Goal: Task Accomplishment & Management: Manage account settings

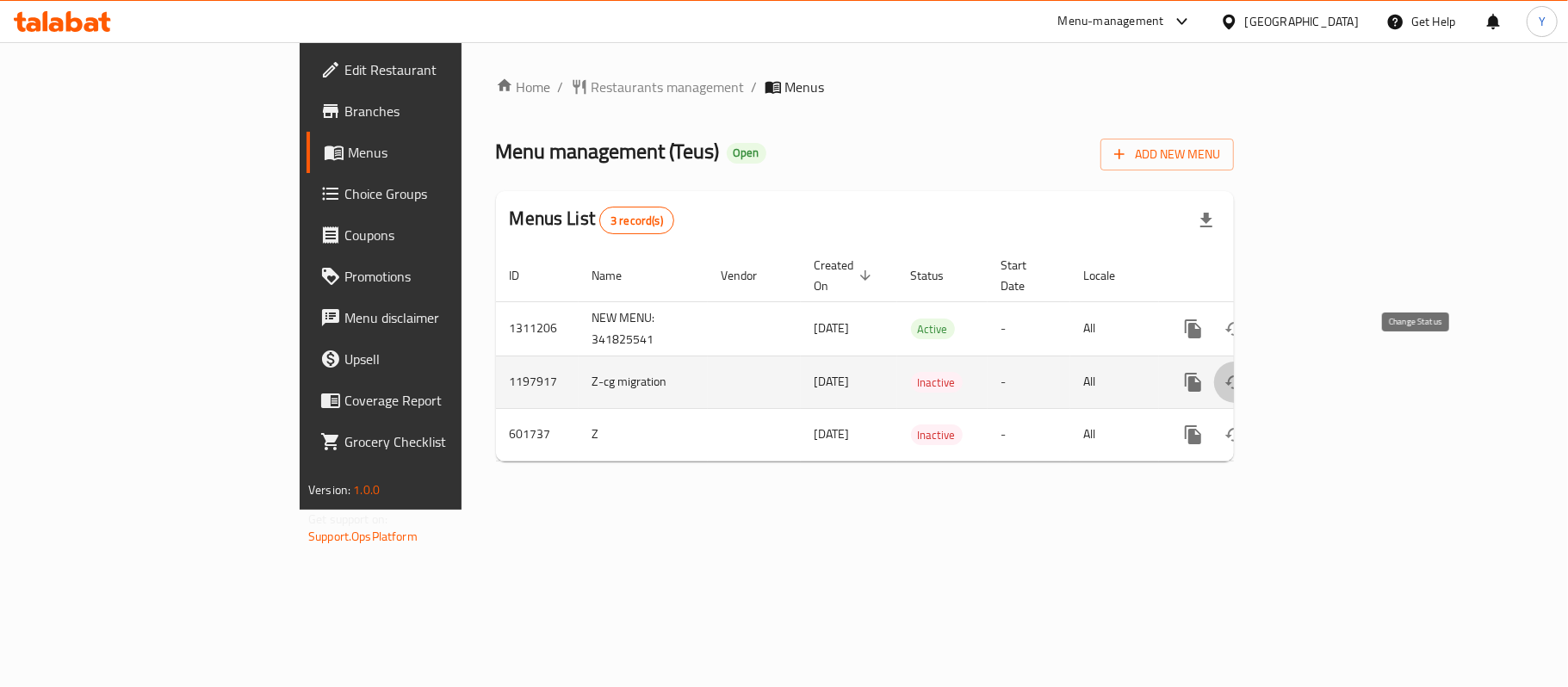
click at [1256, 375] on button "enhanced table" at bounding box center [1235, 382] width 41 height 41
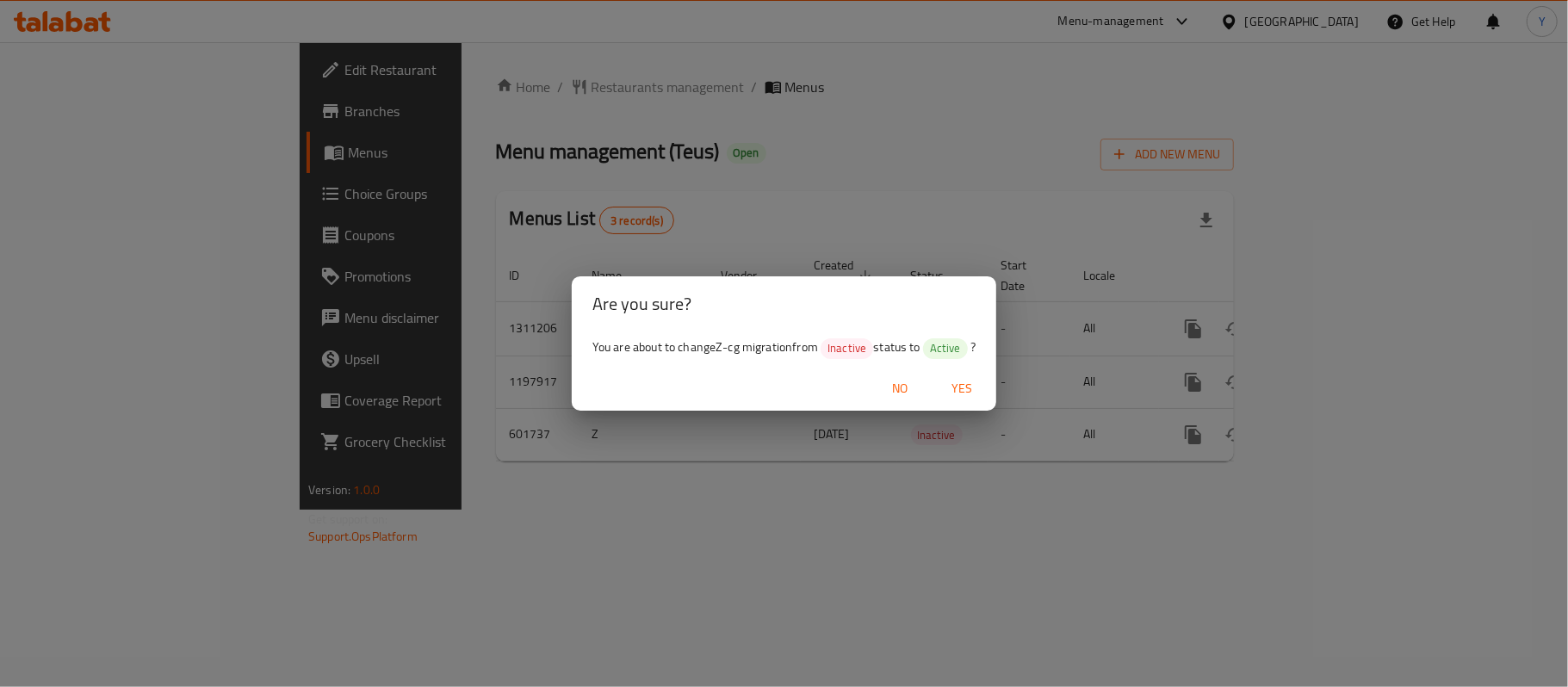
click at [959, 394] on span "Yes" at bounding box center [962, 389] width 41 height 21
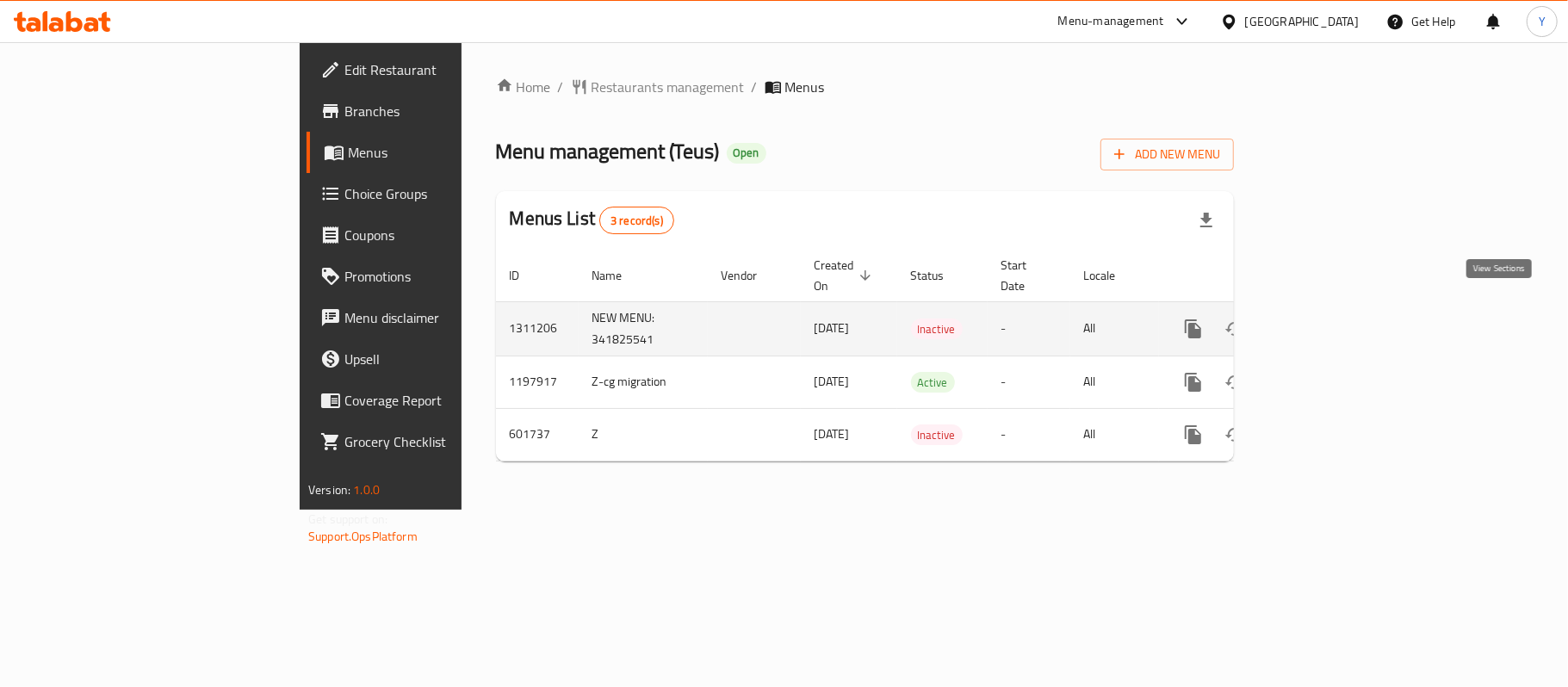
click at [1338, 322] on link "enhanced table" at bounding box center [1318, 328] width 41 height 41
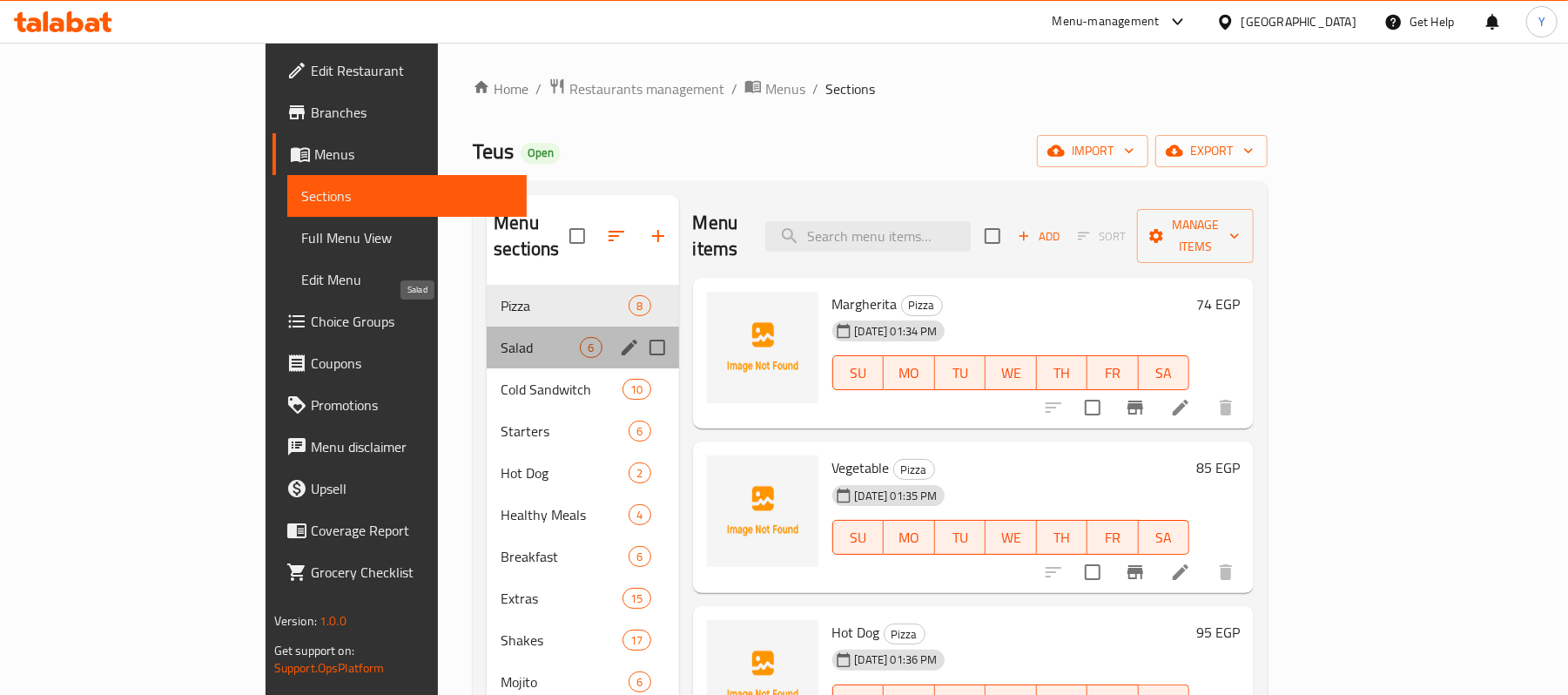
click at [501, 337] on span "Salad" at bounding box center [540, 347] width 79 height 21
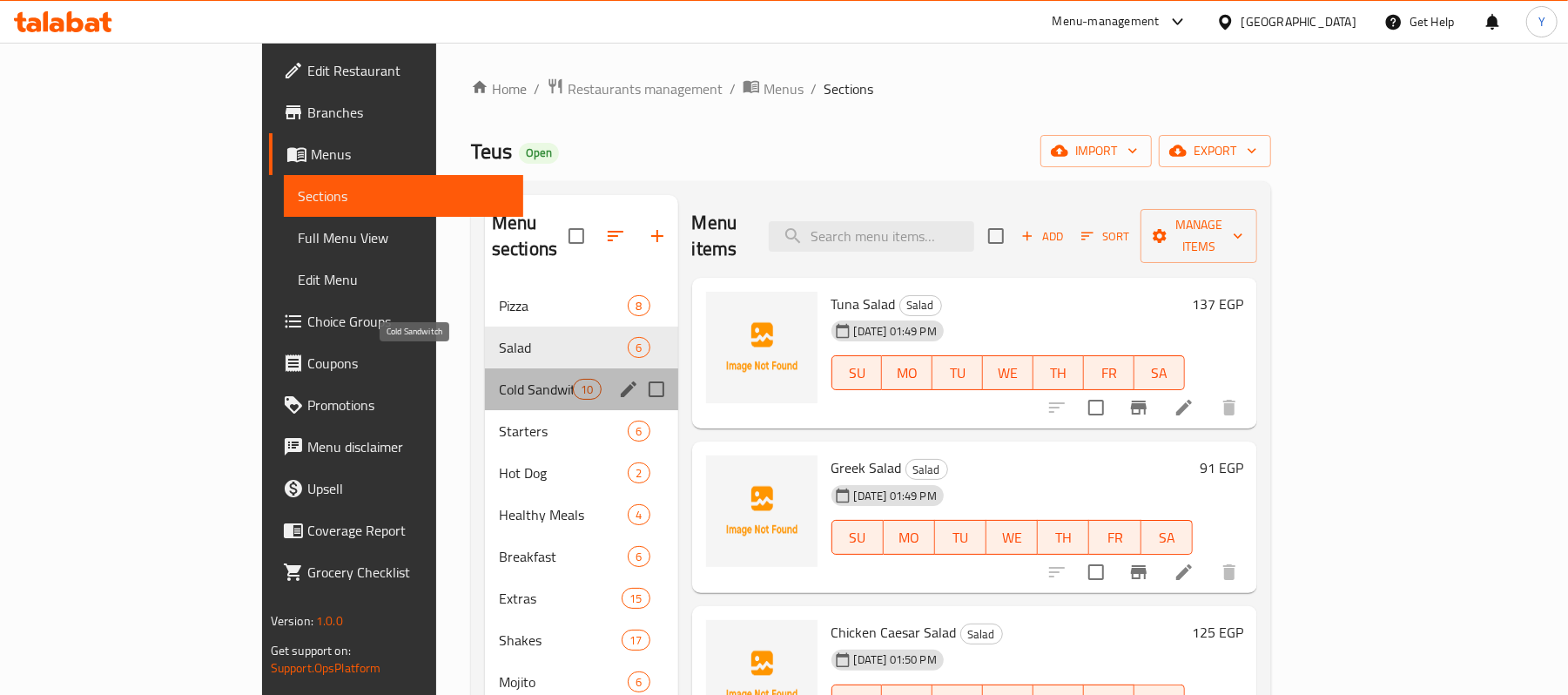
click at [499, 379] on span "Cold Sandwitch" at bounding box center [536, 389] width 74 height 21
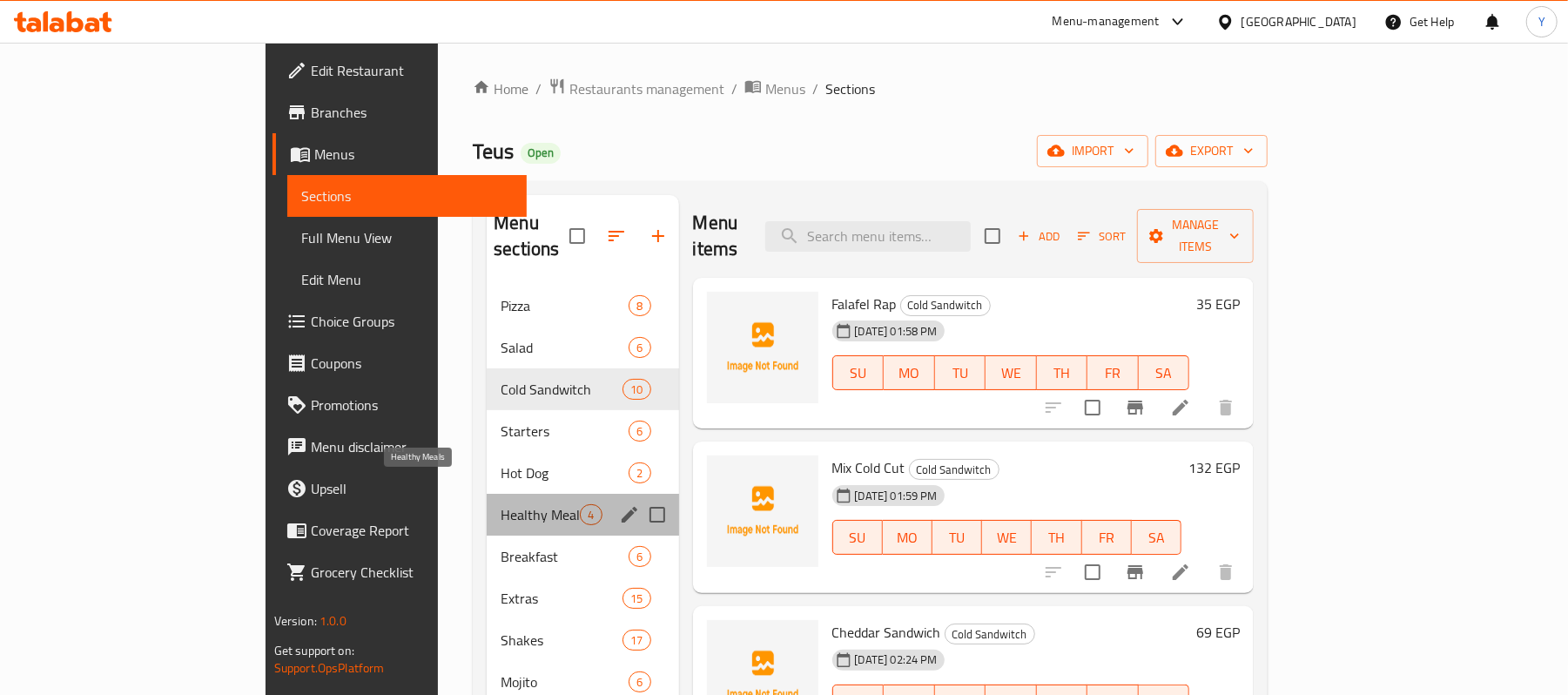
click at [501, 504] on span "Healthy Meals" at bounding box center [540, 514] width 79 height 21
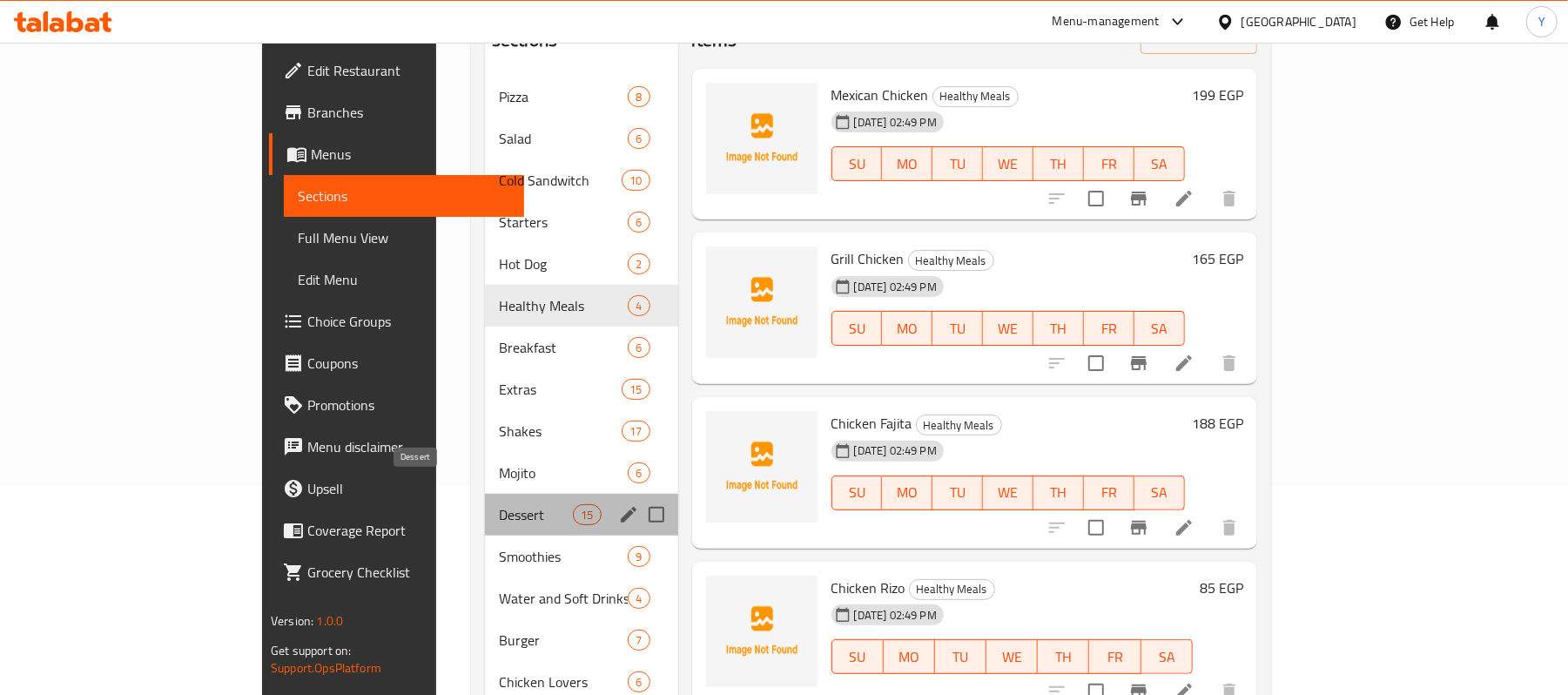
click at [499, 504] on span "Dessert" at bounding box center [536, 514] width 74 height 21
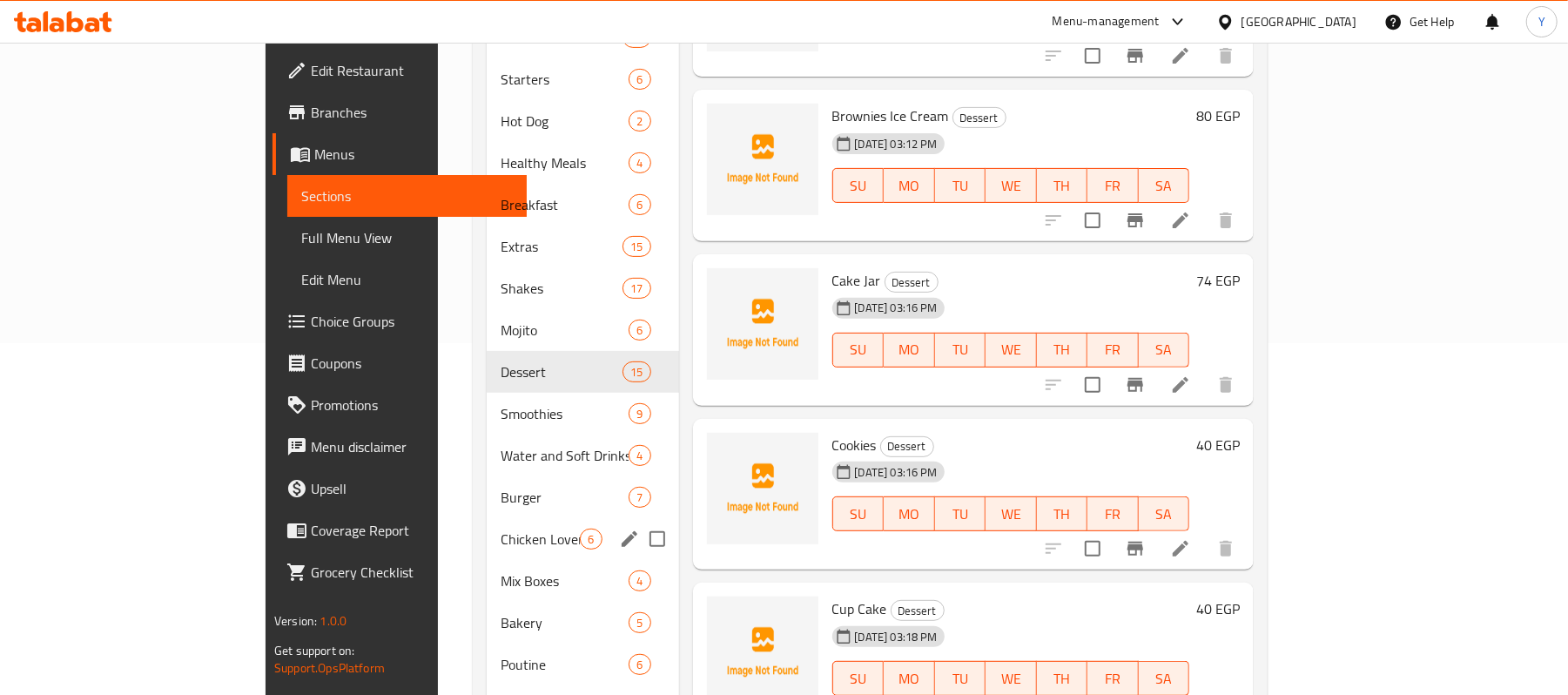
scroll to position [378, 0]
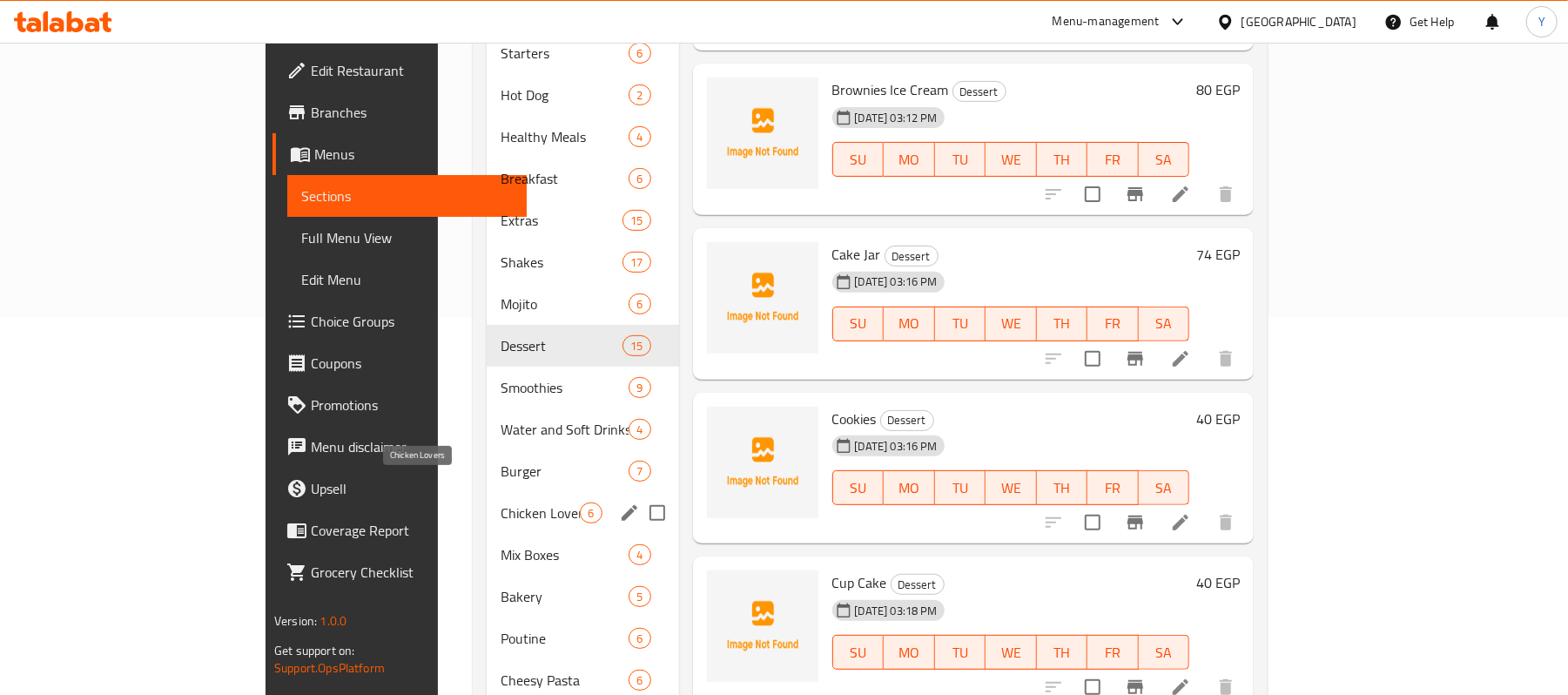
click at [501, 502] on span "Chicken Lovers" at bounding box center [540, 512] width 79 height 21
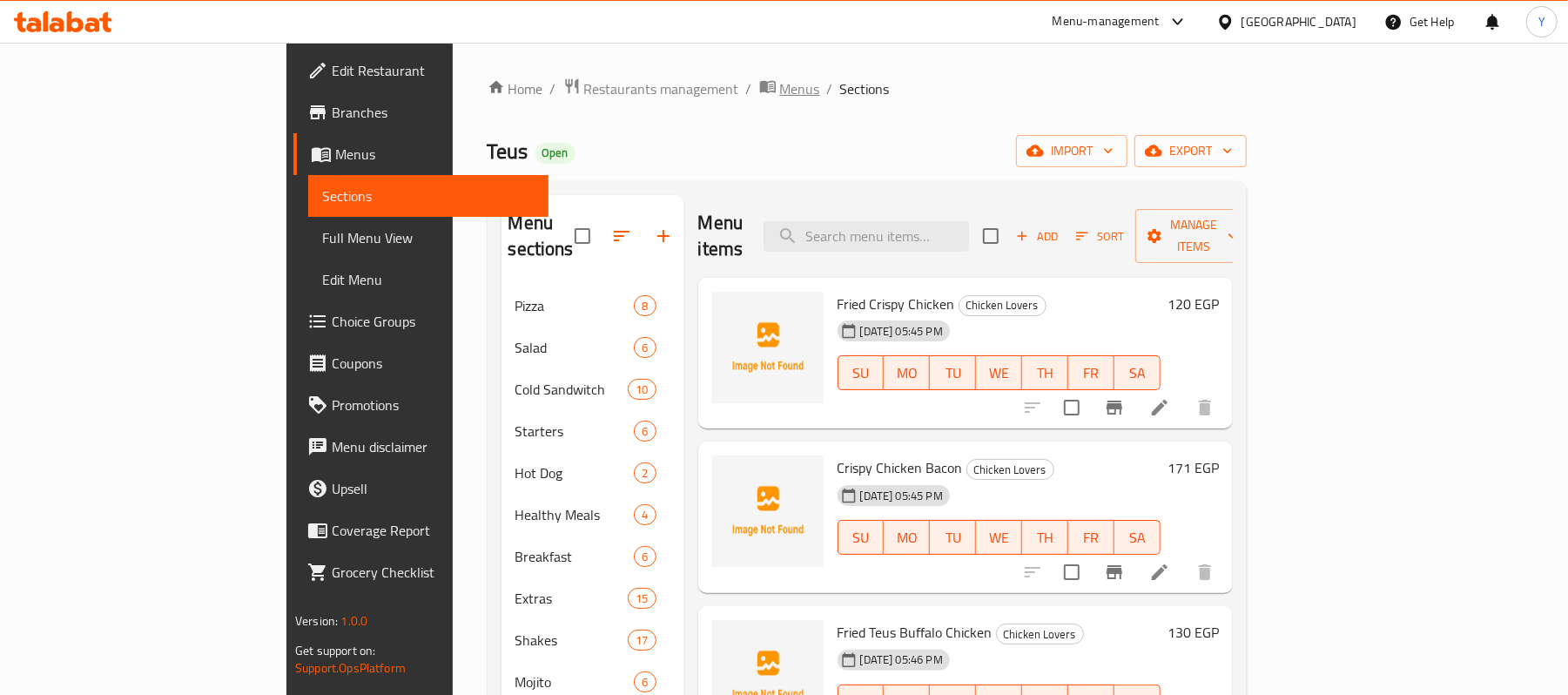
click at [780, 91] on span "Menus" at bounding box center [799, 88] width 41 height 21
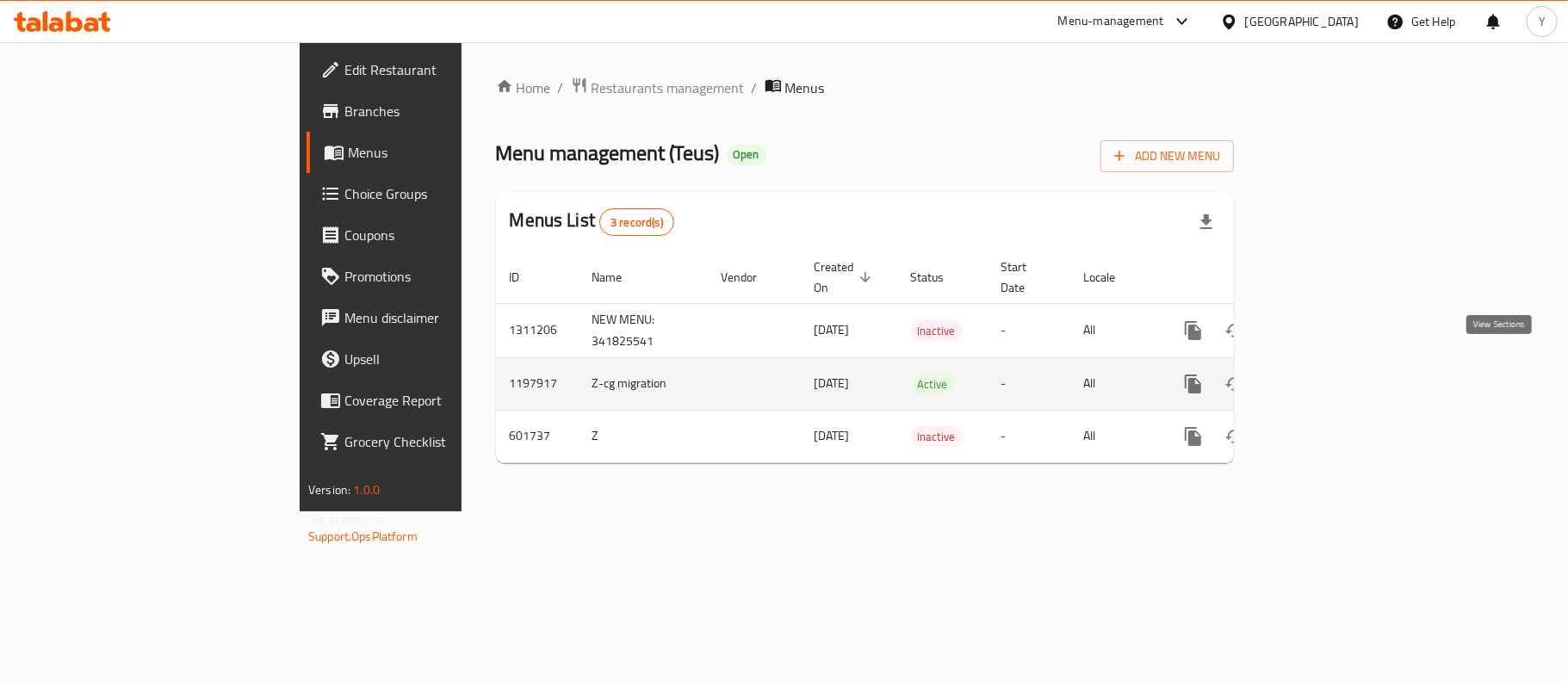
click at [1328, 373] on icon "enhanced table" at bounding box center [1317, 383] width 21 height 21
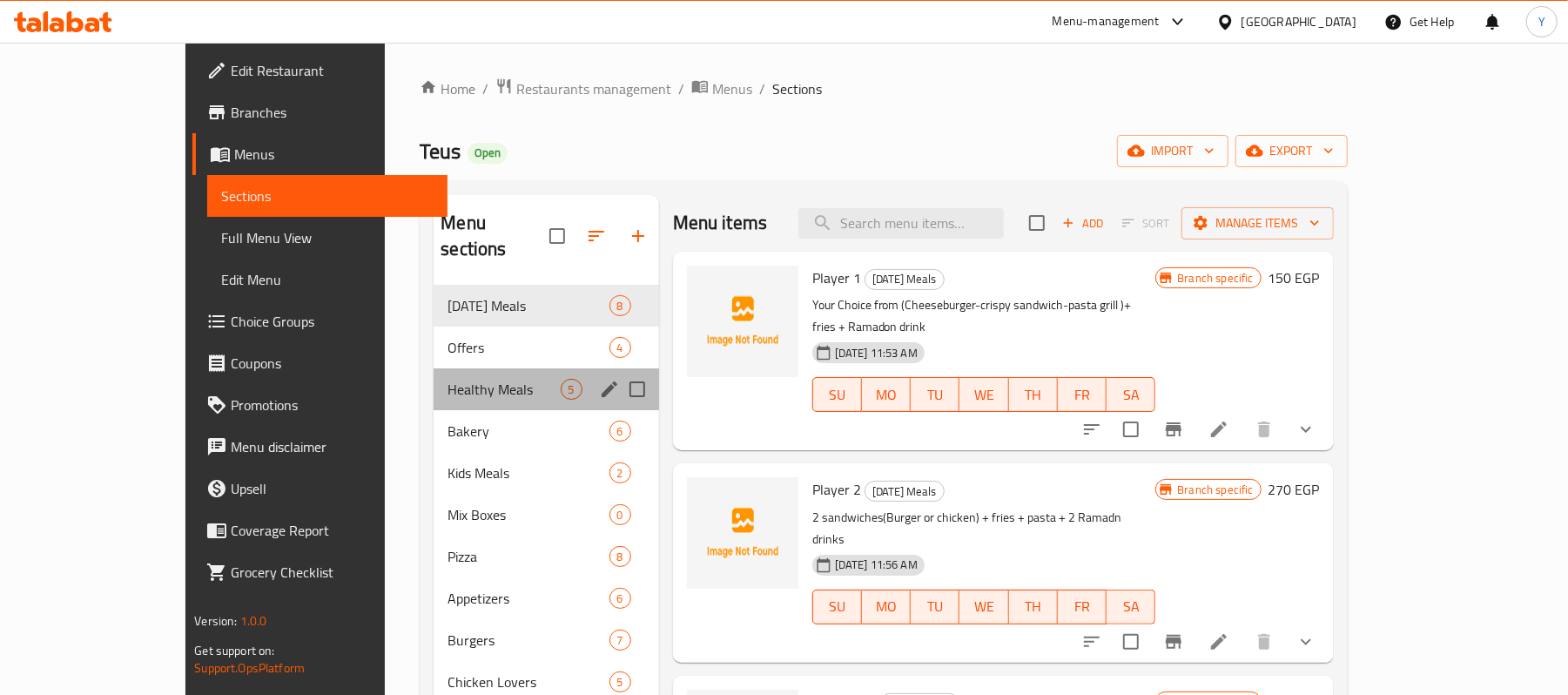
click at [434, 369] on div "Healthy Meals 5" at bounding box center [545, 390] width 224 height 42
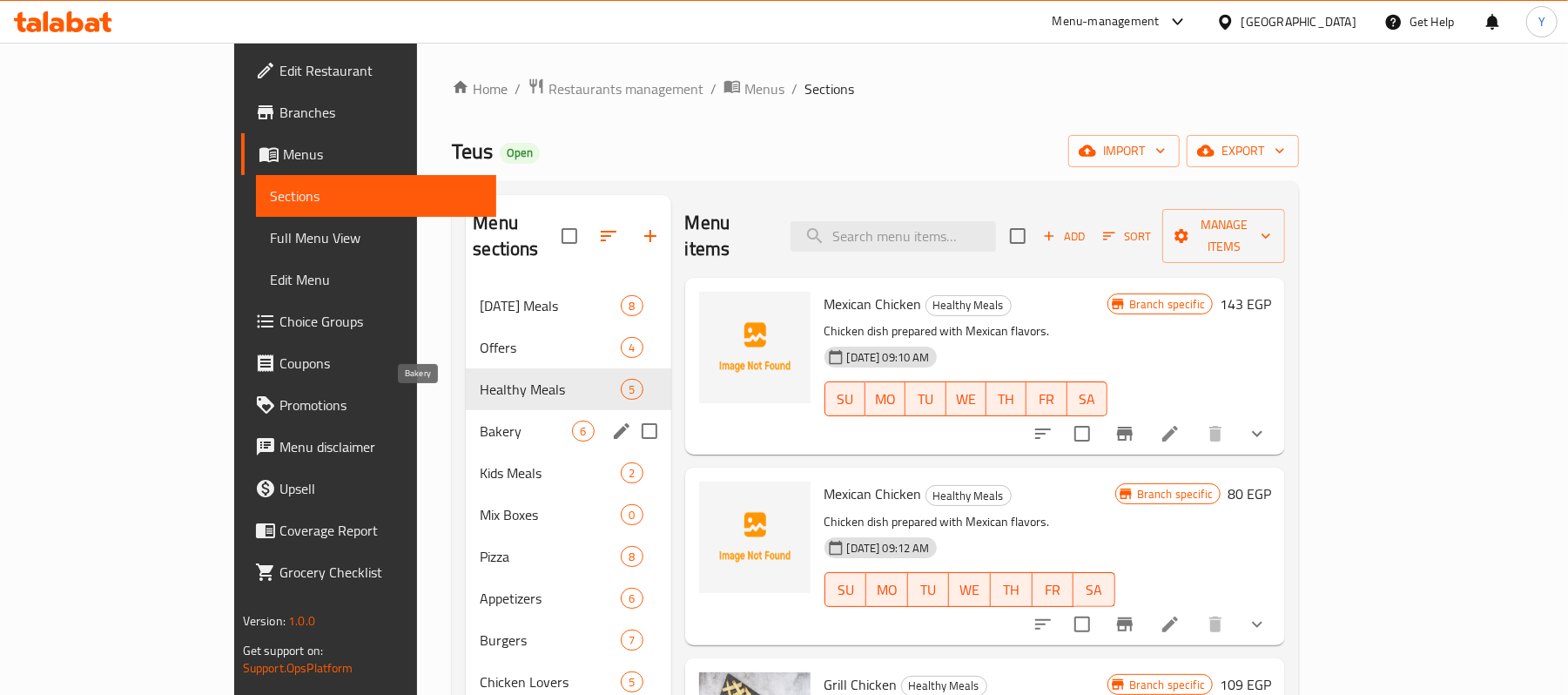
click at [479, 421] on span "Bakery" at bounding box center [525, 431] width 92 height 21
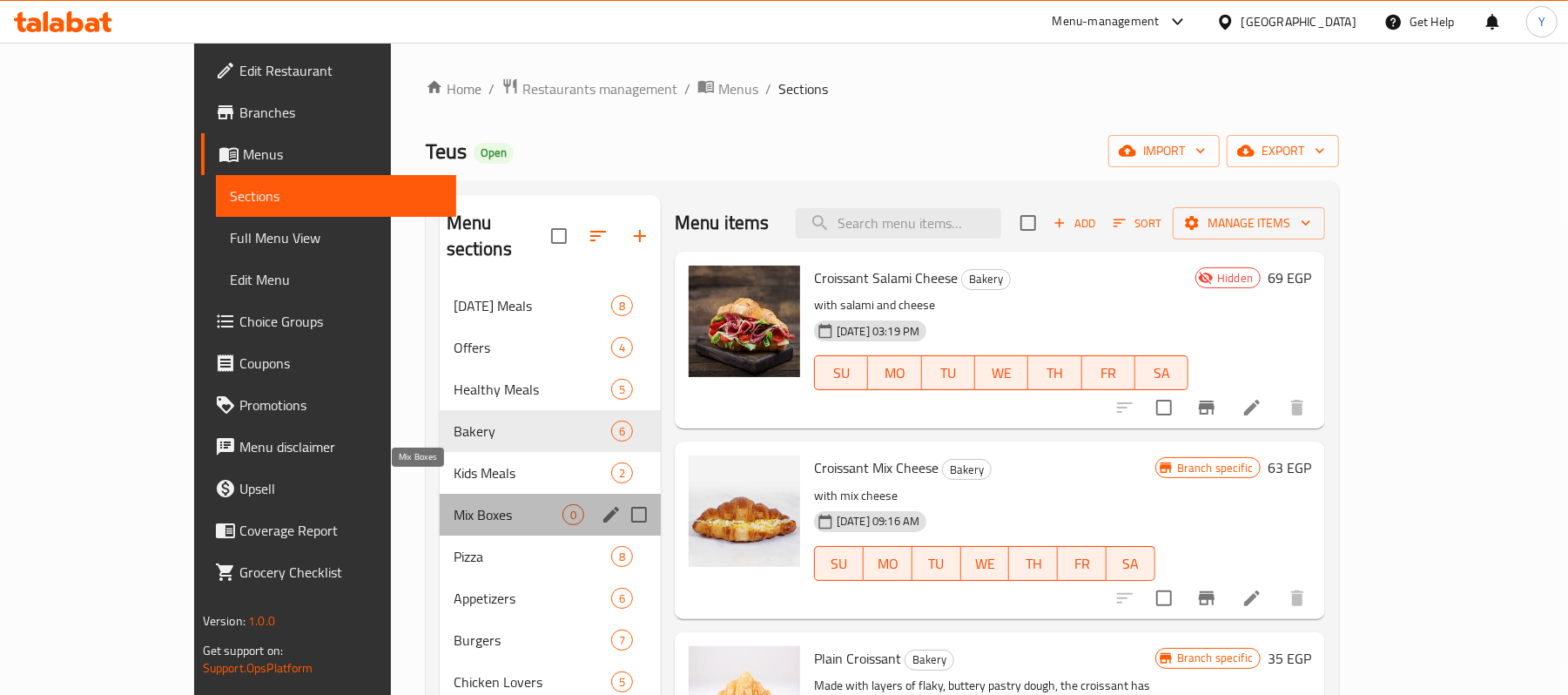
click at [454, 504] on span "Mix Boxes" at bounding box center [508, 514] width 109 height 21
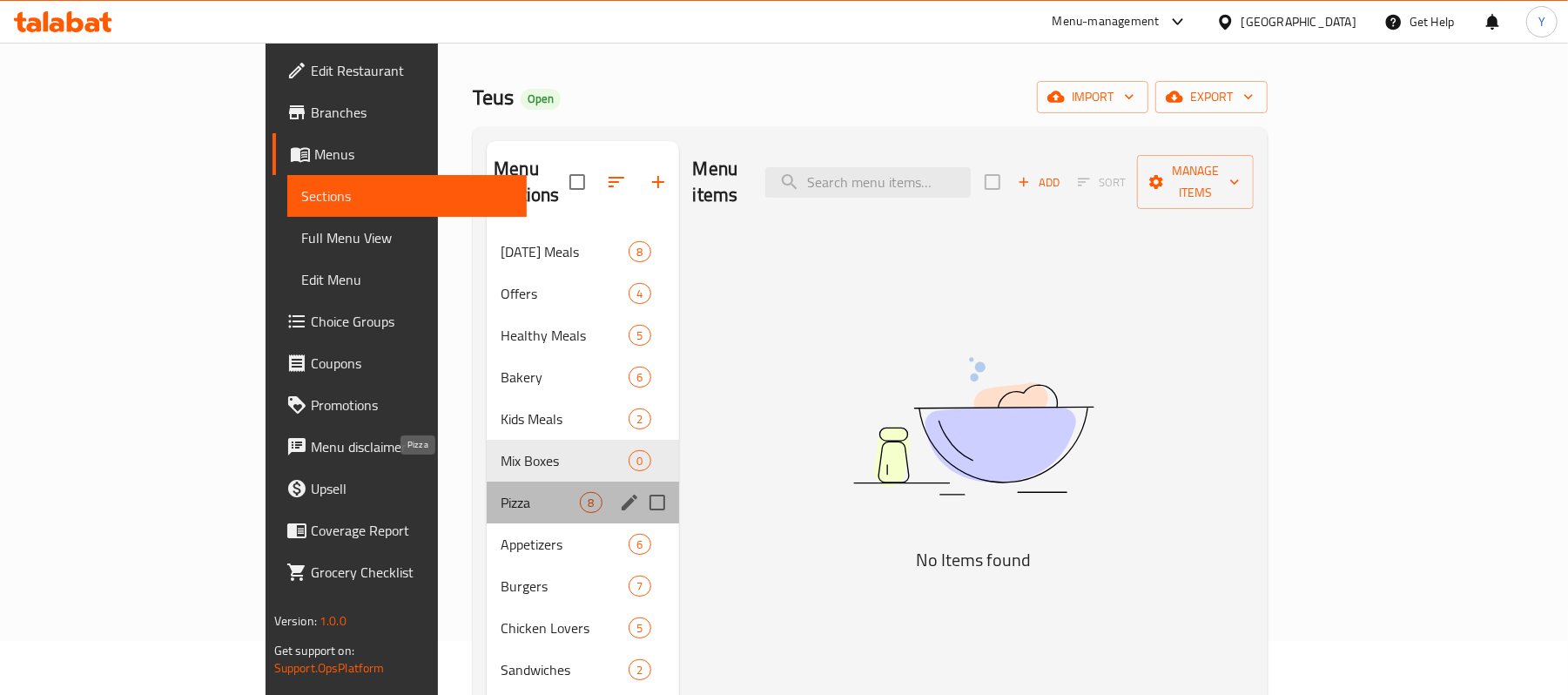
click at [501, 492] on span "Pizza" at bounding box center [540, 502] width 79 height 21
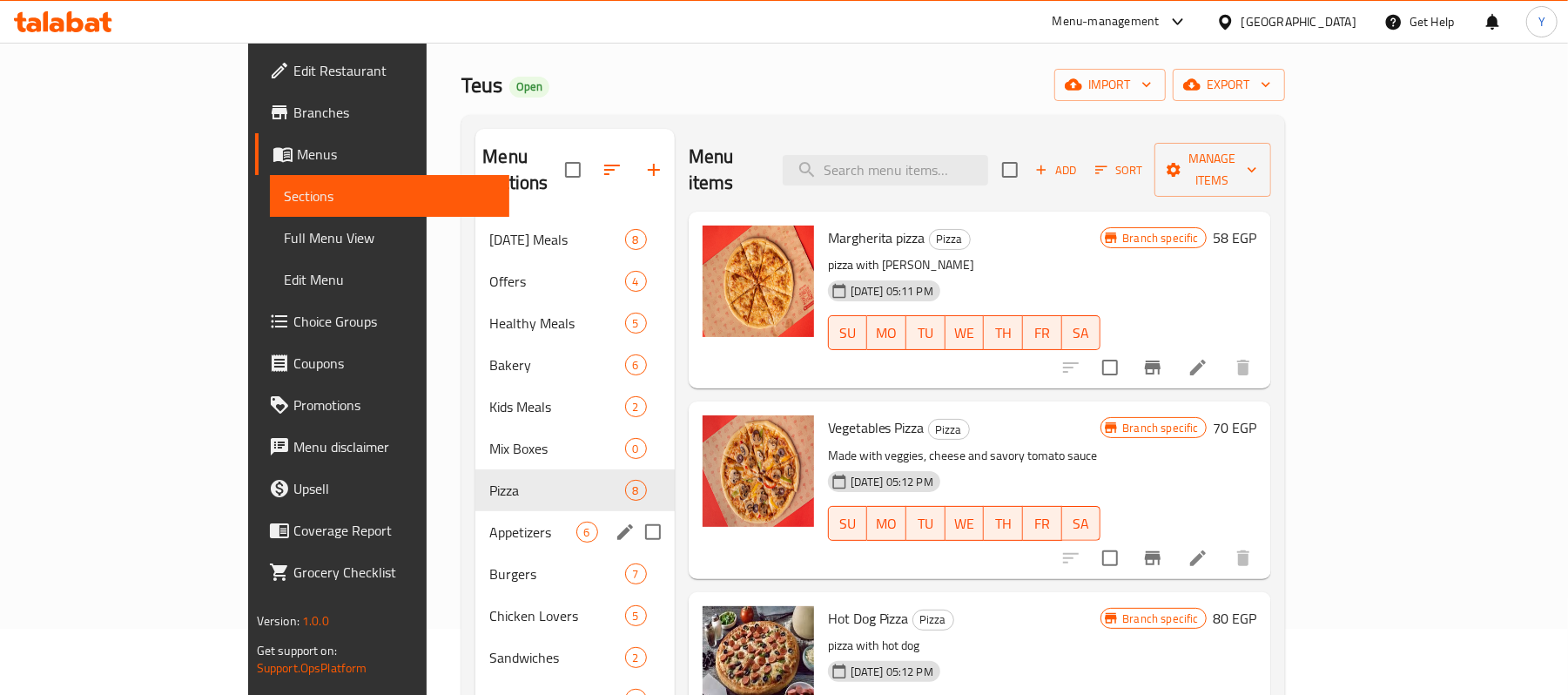
scroll to position [74, 0]
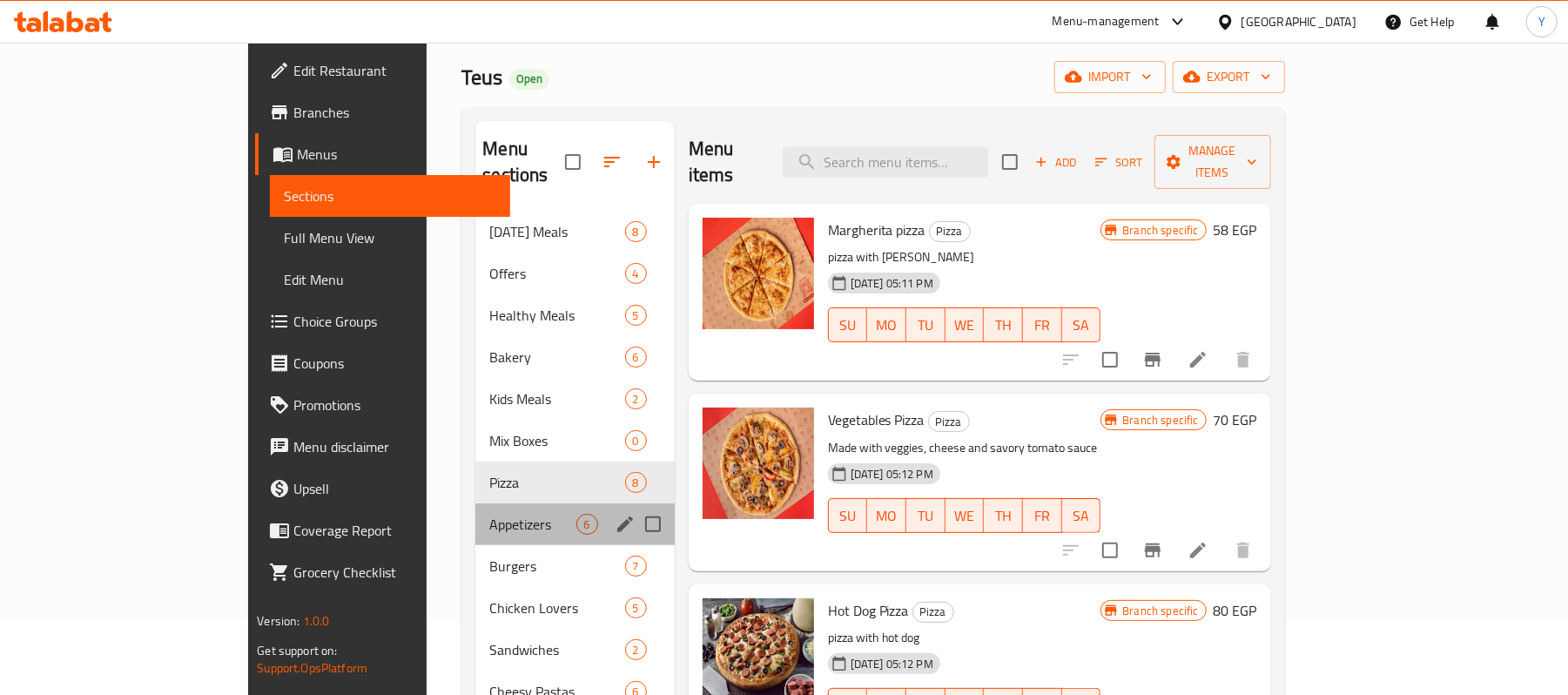
click at [475, 503] on div "Appetizers 6" at bounding box center [574, 524] width 199 height 42
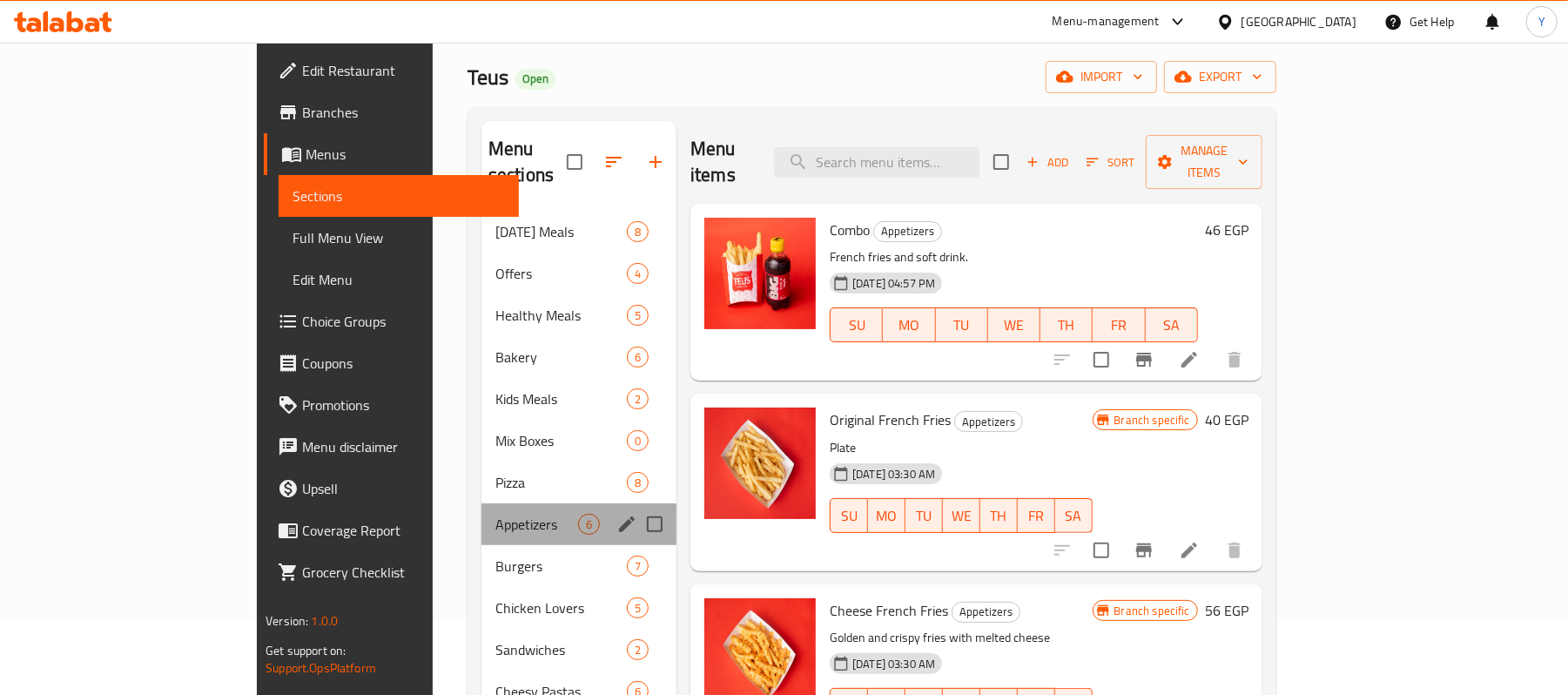
click at [481, 516] on div "Appetizers 6" at bounding box center [578, 524] width 195 height 42
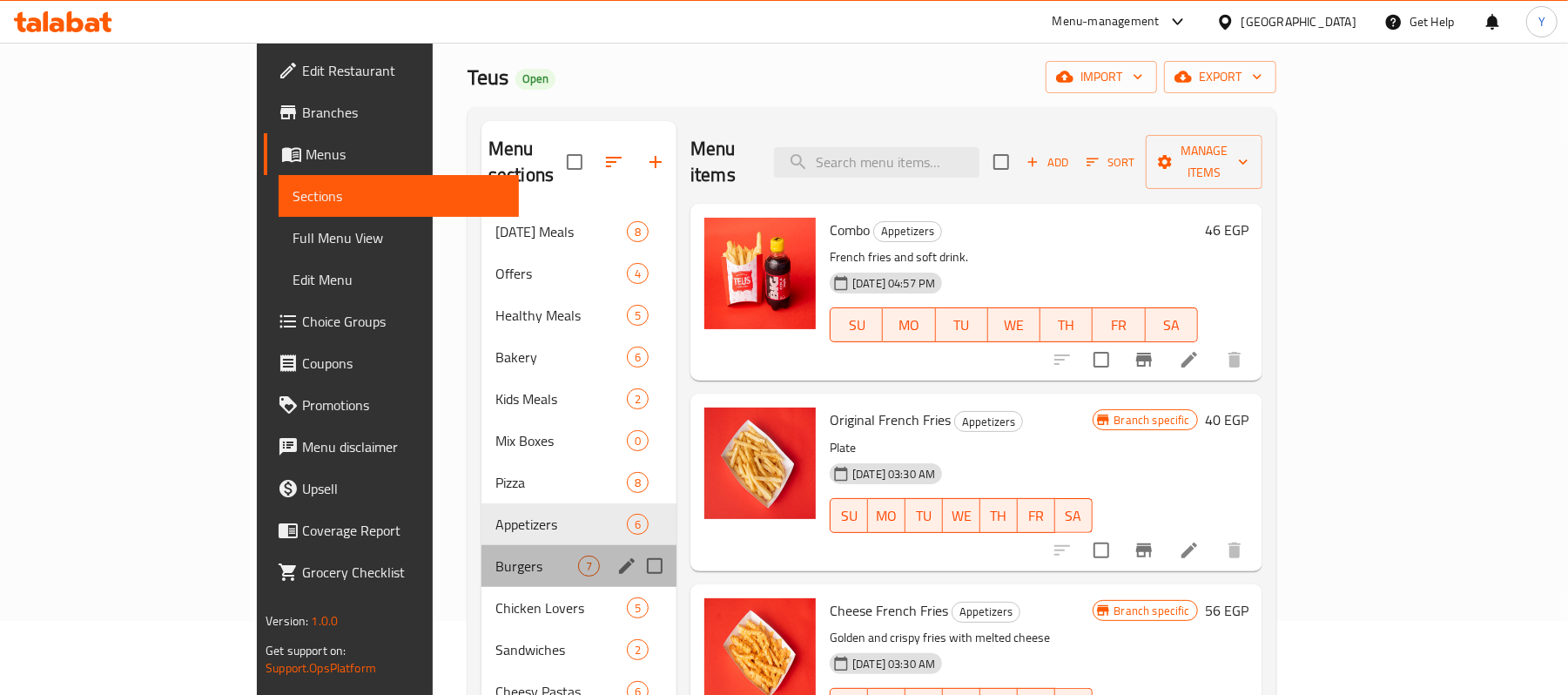
click at [481, 546] on div "Burgers 7" at bounding box center [578, 566] width 195 height 42
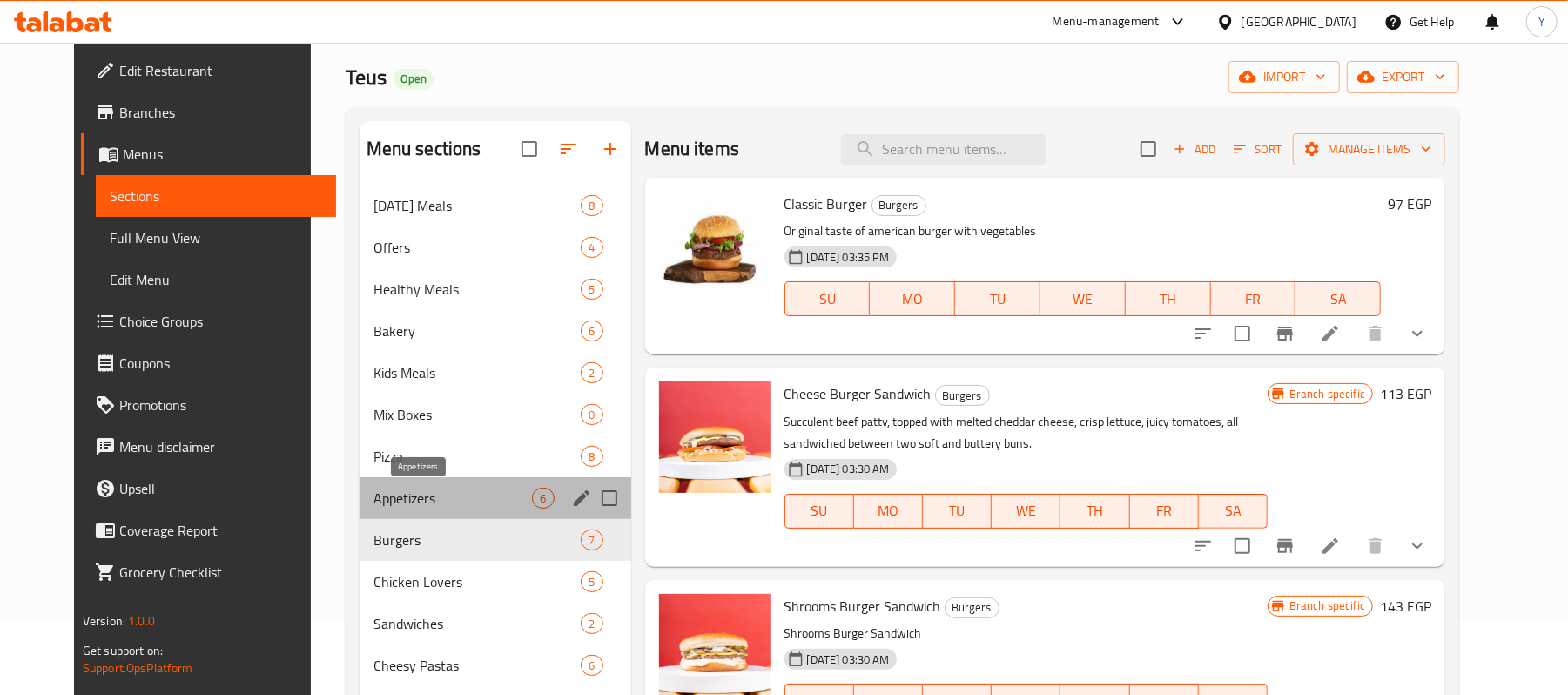
click at [399, 502] on span "Appetizers" at bounding box center [453, 497] width 159 height 21
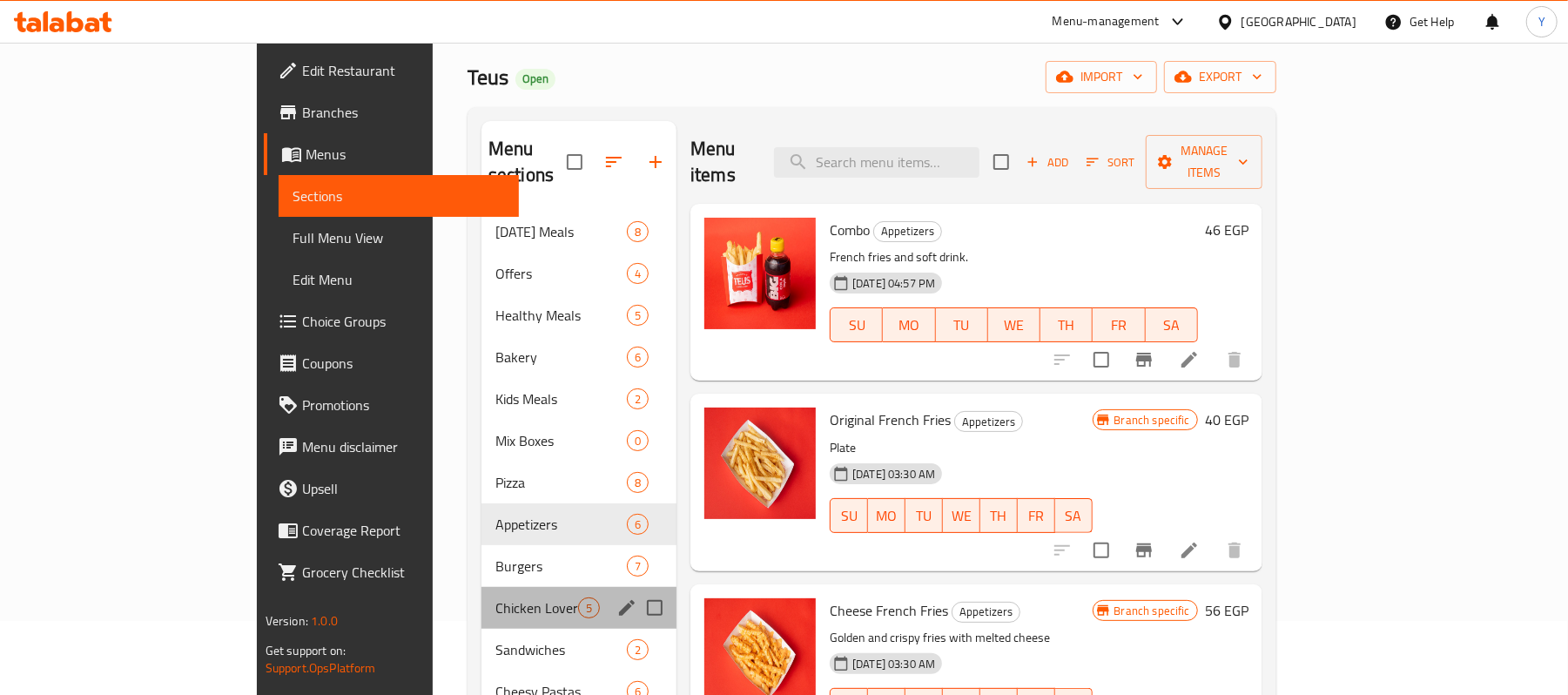
click at [481, 587] on div "Chicken Lovers 5" at bounding box center [578, 608] width 195 height 42
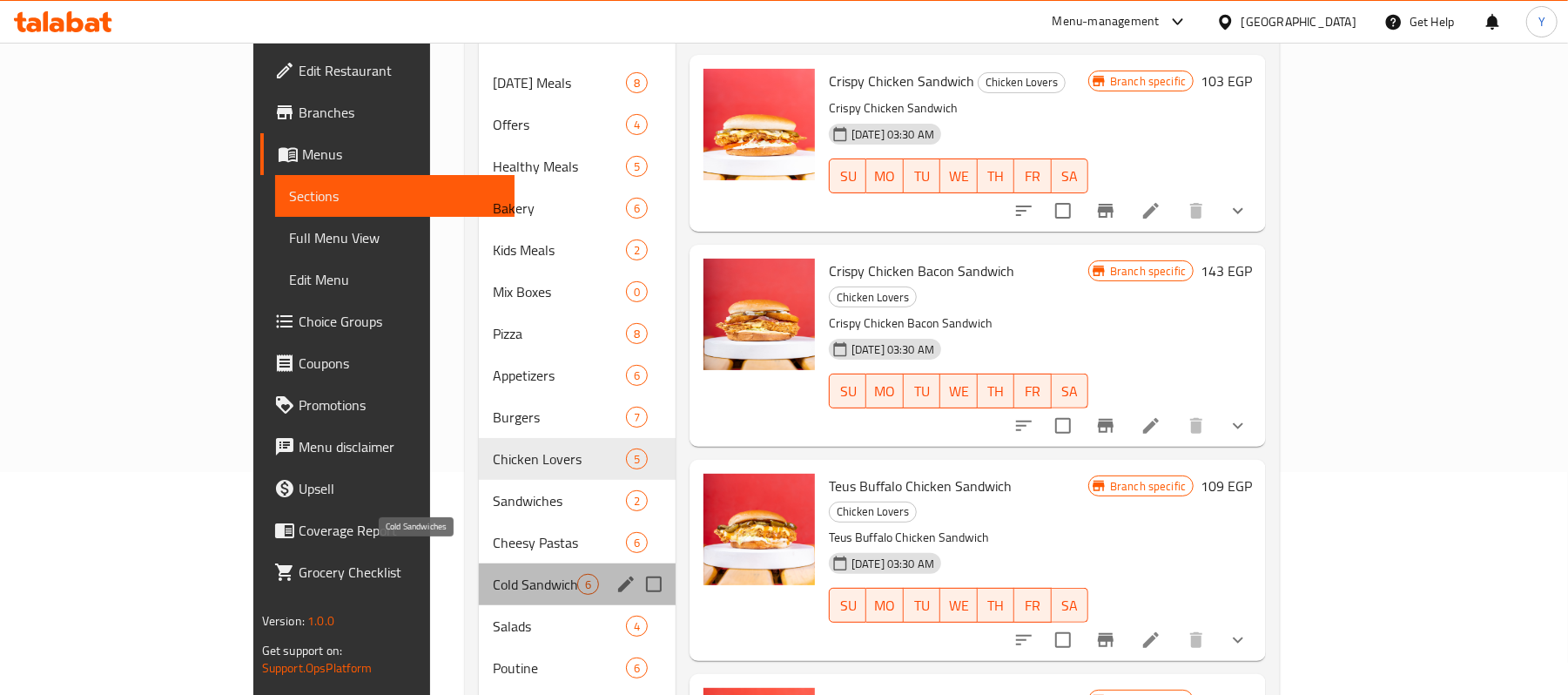
click at [493, 574] on span "Cold Sandwiches" at bounding box center [535, 584] width 84 height 21
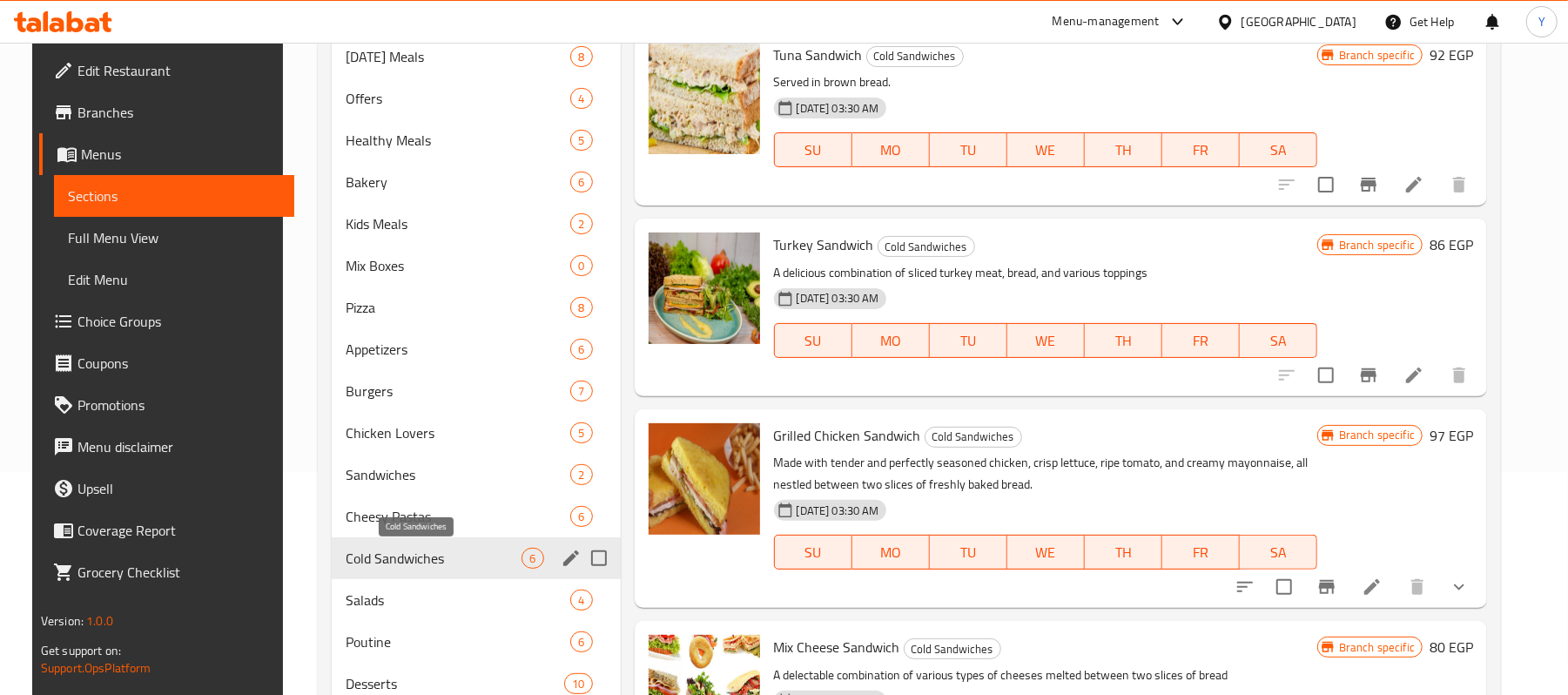
scroll to position [290, 0]
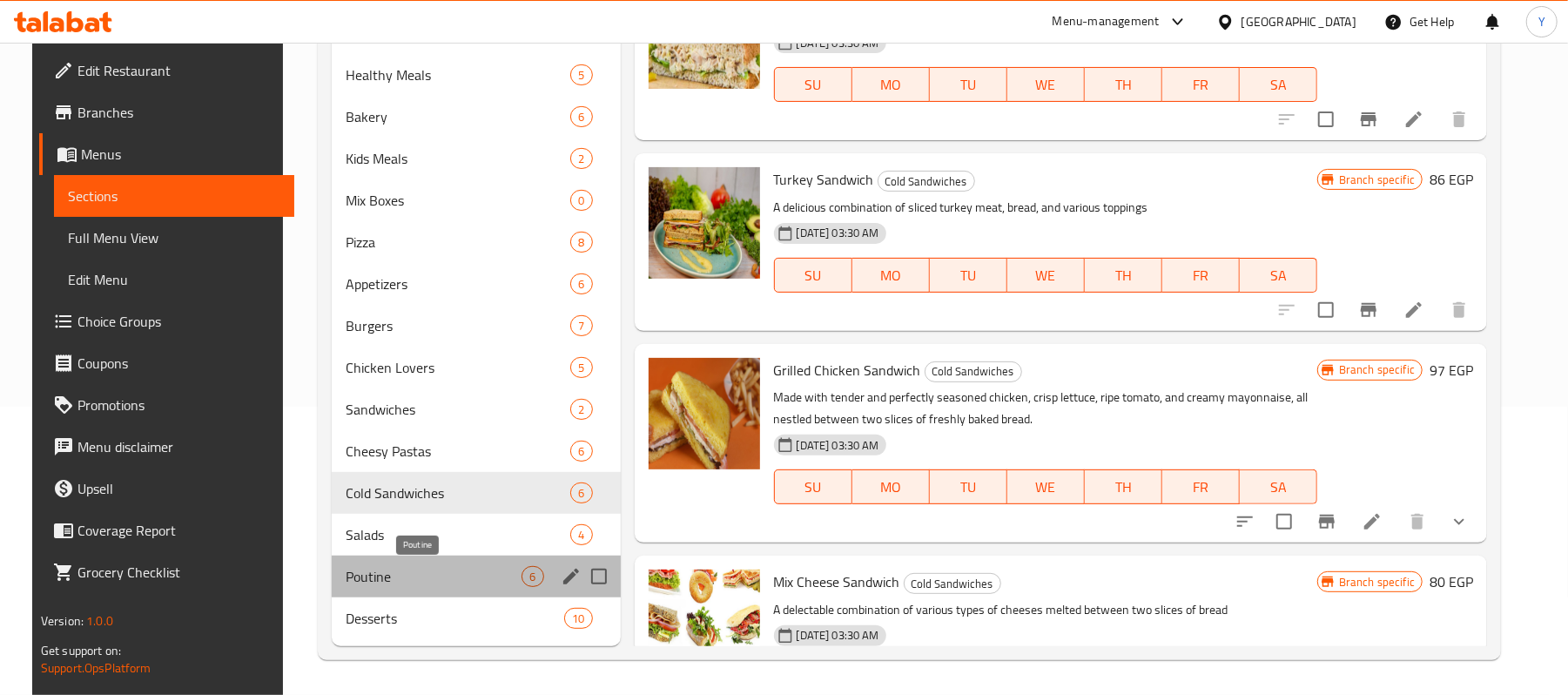
click at [398, 566] on span "Poutine" at bounding box center [434, 576] width 177 height 21
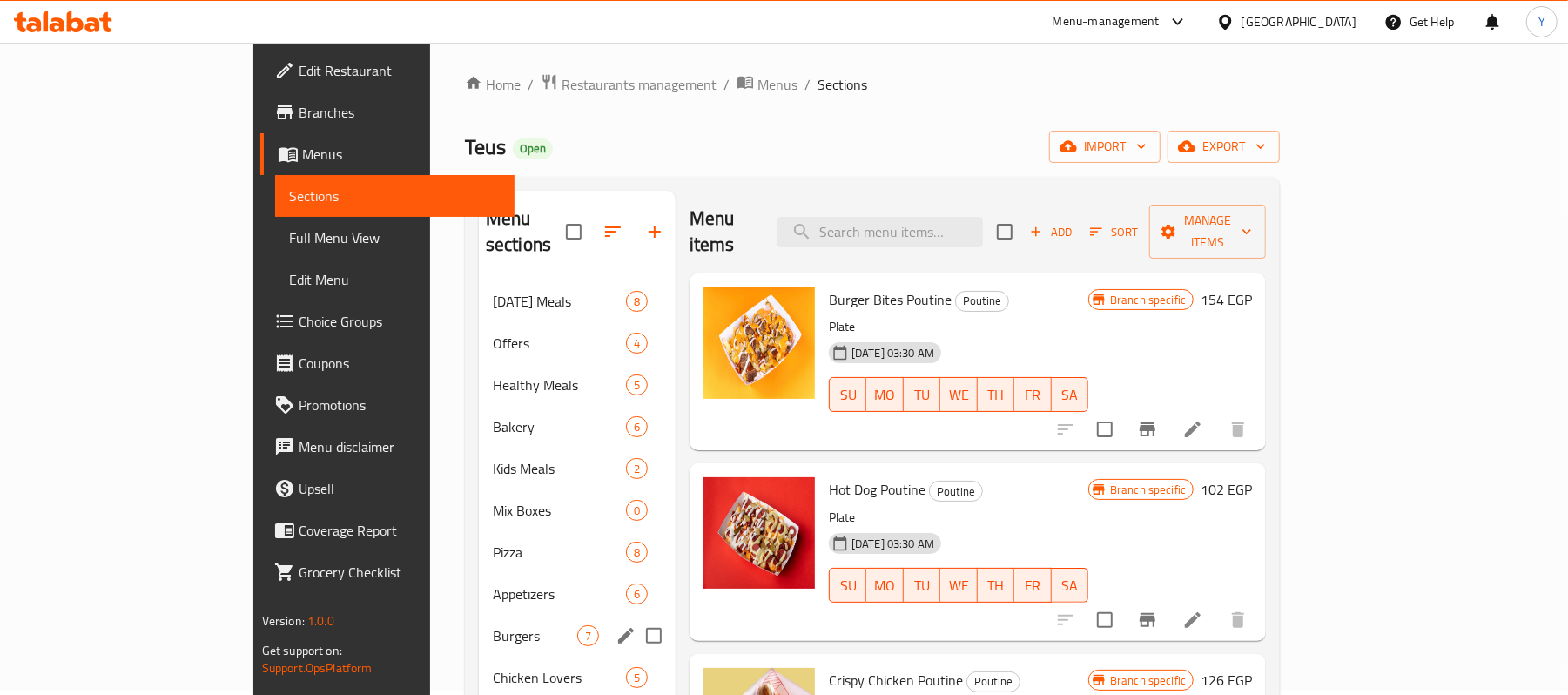
scroll to position [4, 0]
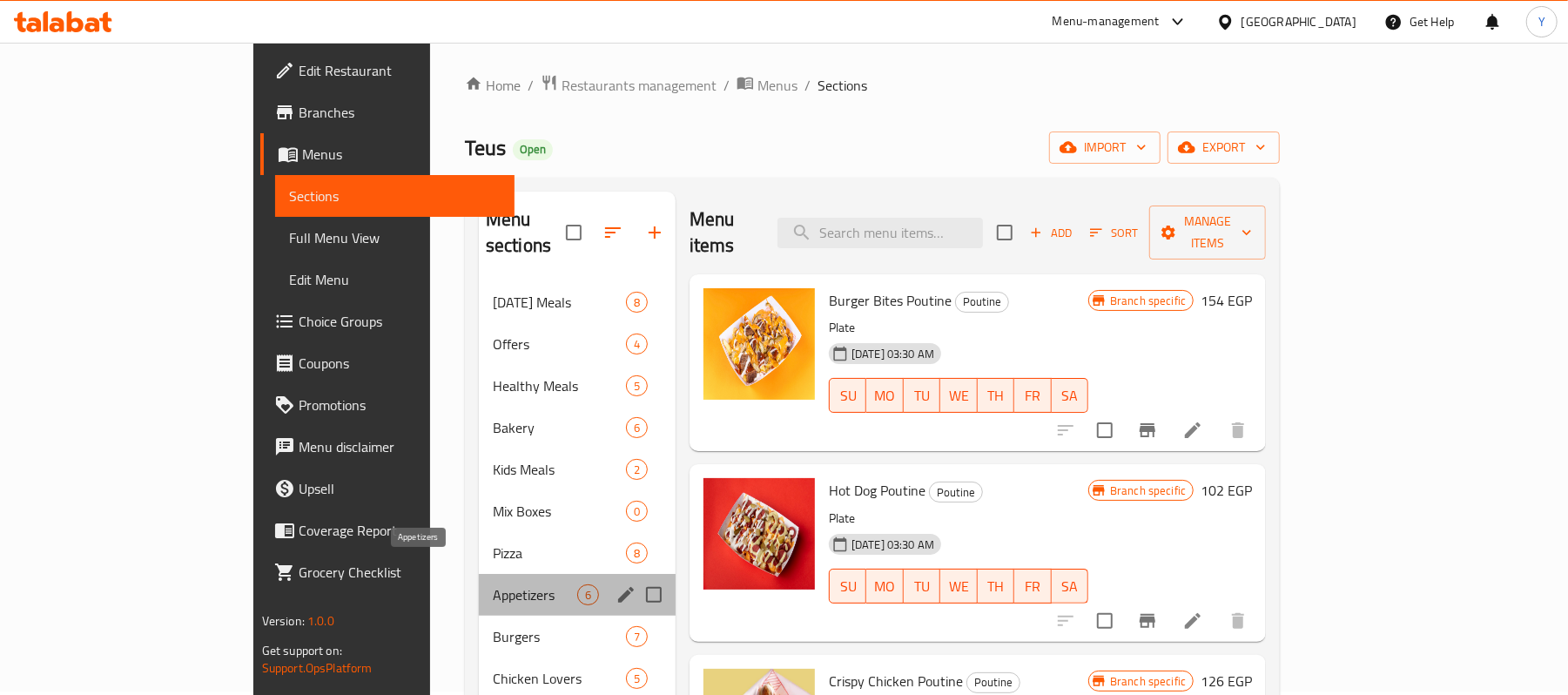
click at [493, 584] on span "Appetizers" at bounding box center [535, 594] width 84 height 21
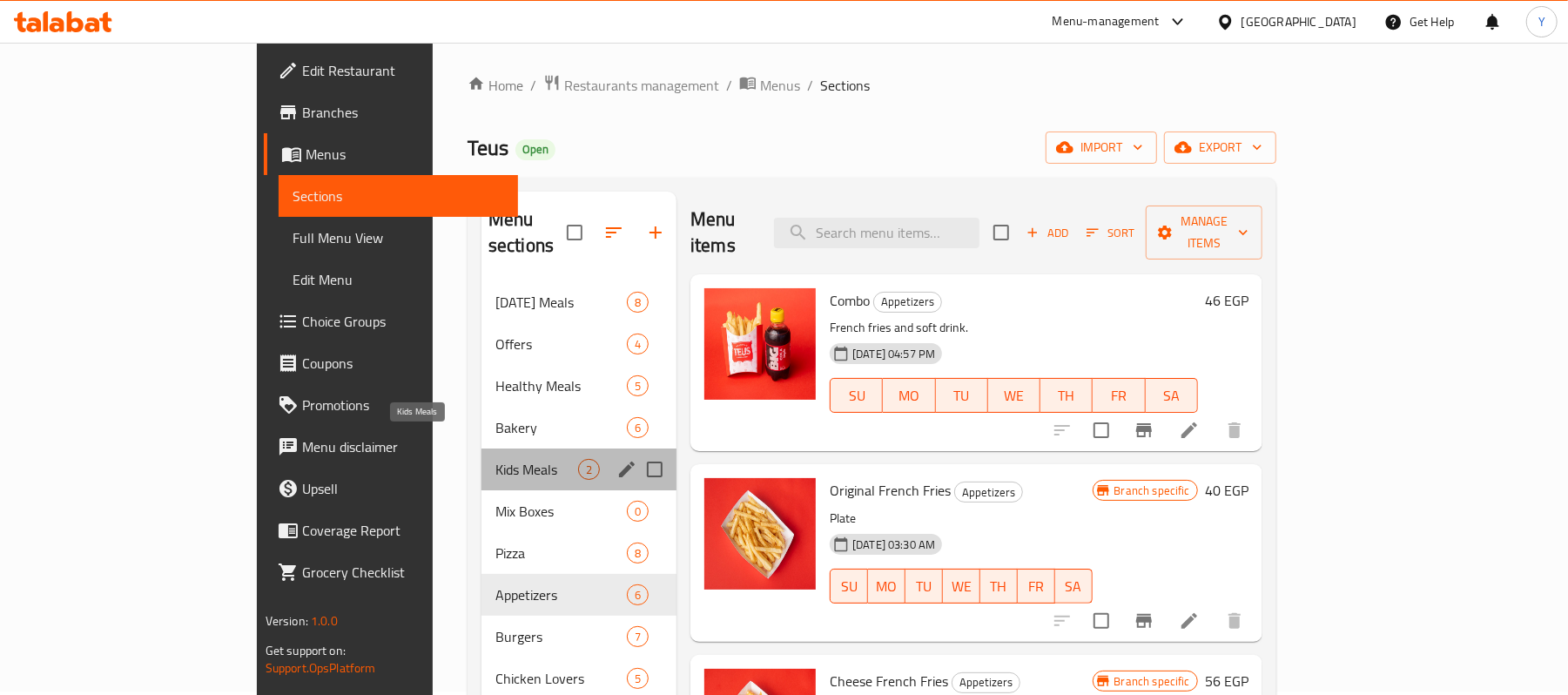
click at [495, 459] on span "Kids Meals" at bounding box center [536, 469] width 83 height 21
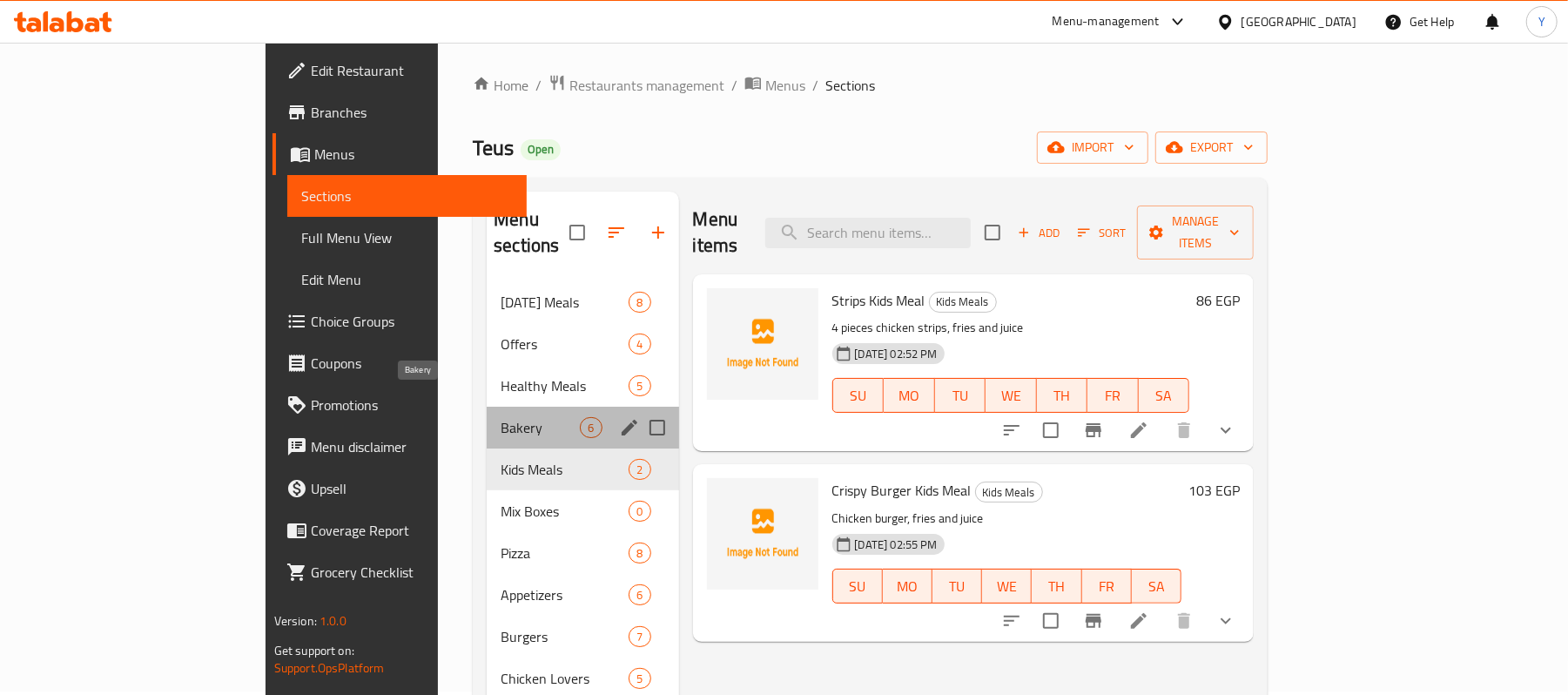
click at [501, 417] on span "Bakery" at bounding box center [540, 427] width 79 height 21
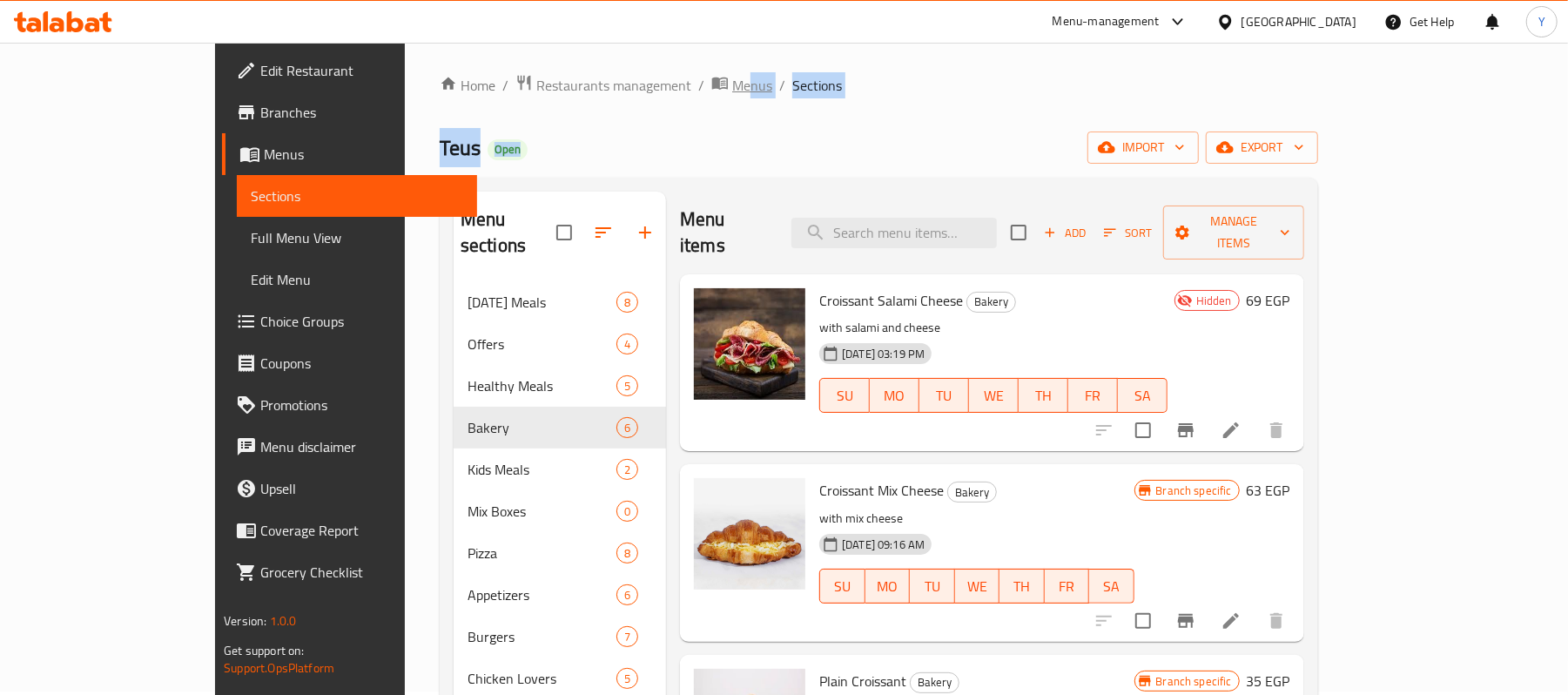
click at [604, 94] on div "Home / Restaurants management / Menus / Sections Teus Open import export Menu s…" at bounding box center [878, 523] width 878 height 898
click at [732, 94] on span "Menus" at bounding box center [752, 85] width 41 height 21
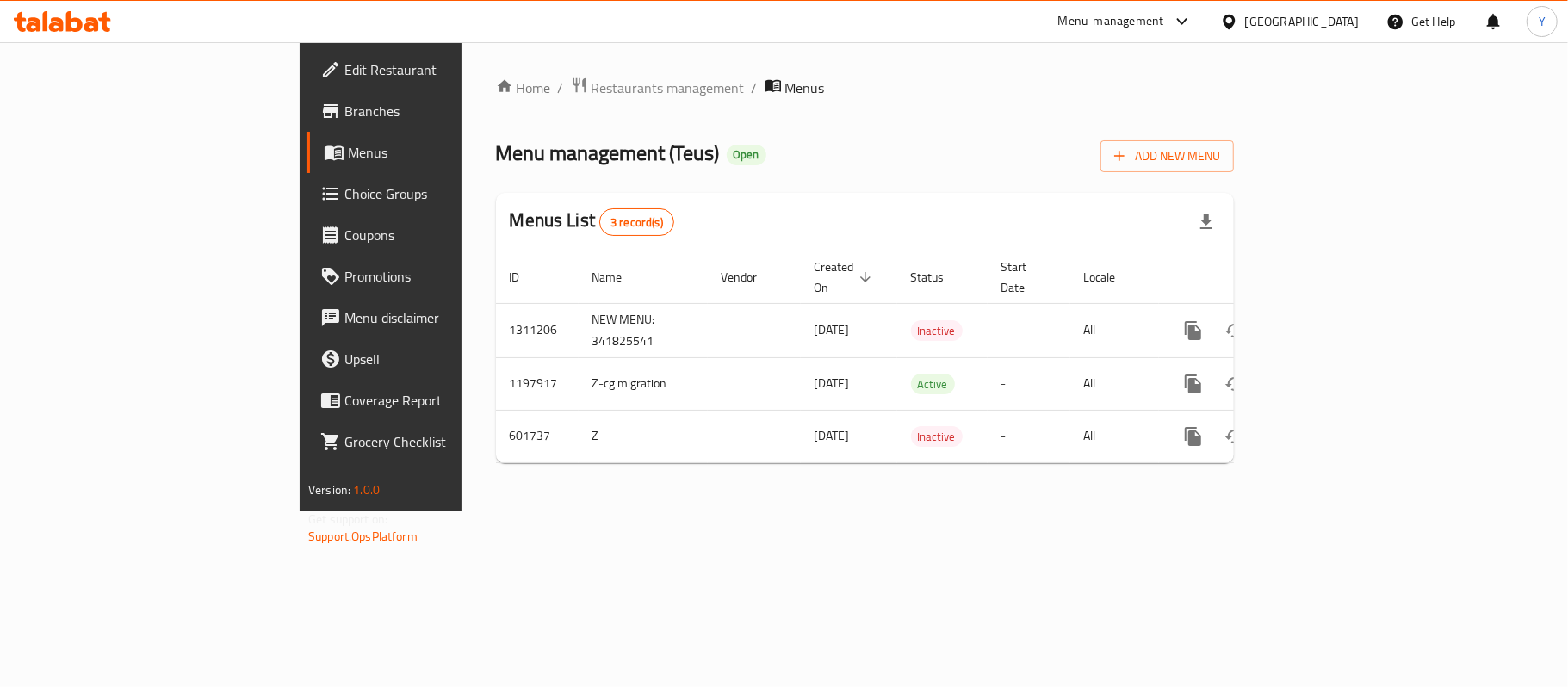
click at [773, 135] on div "Menu management ( Teus ) Open Add New Menu" at bounding box center [865, 153] width 738 height 39
click at [823, 183] on div "Home / Restaurants management / Menus Menu management ( Teus ) Open Add New Men…" at bounding box center [865, 277] width 738 height 401
click at [843, 166] on div "Menu management ( Teus ) Open Add New Menu" at bounding box center [865, 153] width 738 height 39
